Goal: Find specific page/section: Find specific page/section

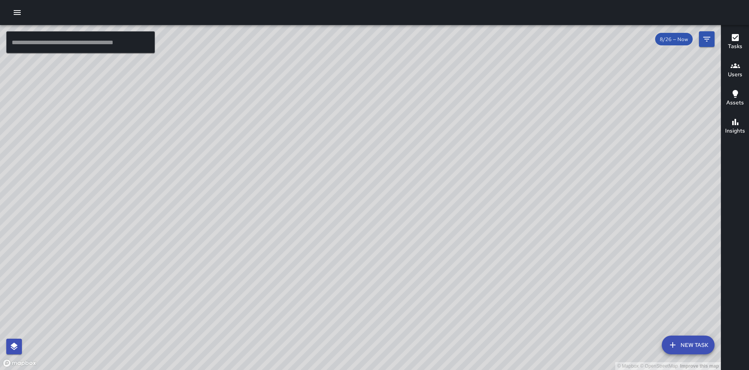
click at [616, 172] on div "© Mapbox © OpenStreetMap Improve this map" at bounding box center [360, 197] width 721 height 345
drag, startPoint x: 133, startPoint y: 339, endPoint x: 198, endPoint y: 199, distance: 153.9
click at [198, 199] on div "© Mapbox © OpenStreetMap Improve this map" at bounding box center [360, 197] width 721 height 345
click at [708, 37] on icon "Filters" at bounding box center [707, 39] width 7 height 5
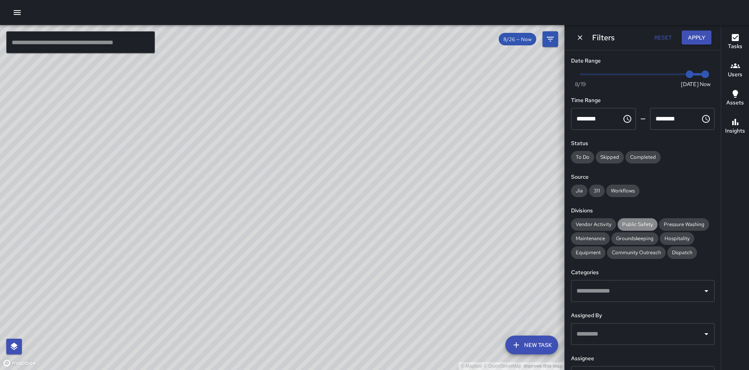
click at [634, 219] on div "Public Safety" at bounding box center [638, 224] width 40 height 13
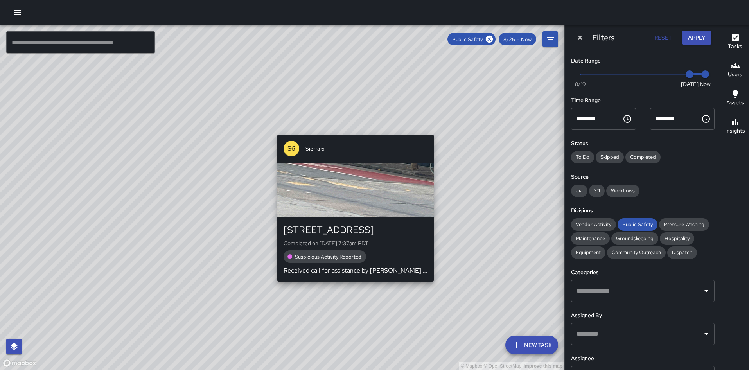
click at [438, 130] on div "© Mapbox © OpenStreetMap Improve this map S6 Sierra 6 [STREET_ADDRESS] Complete…" at bounding box center [282, 197] width 565 height 345
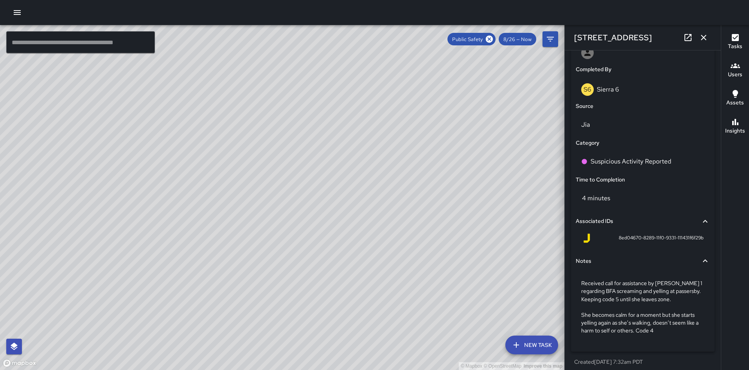
scroll to position [486, 0]
